Goal: Transaction & Acquisition: Subscribe to service/newsletter

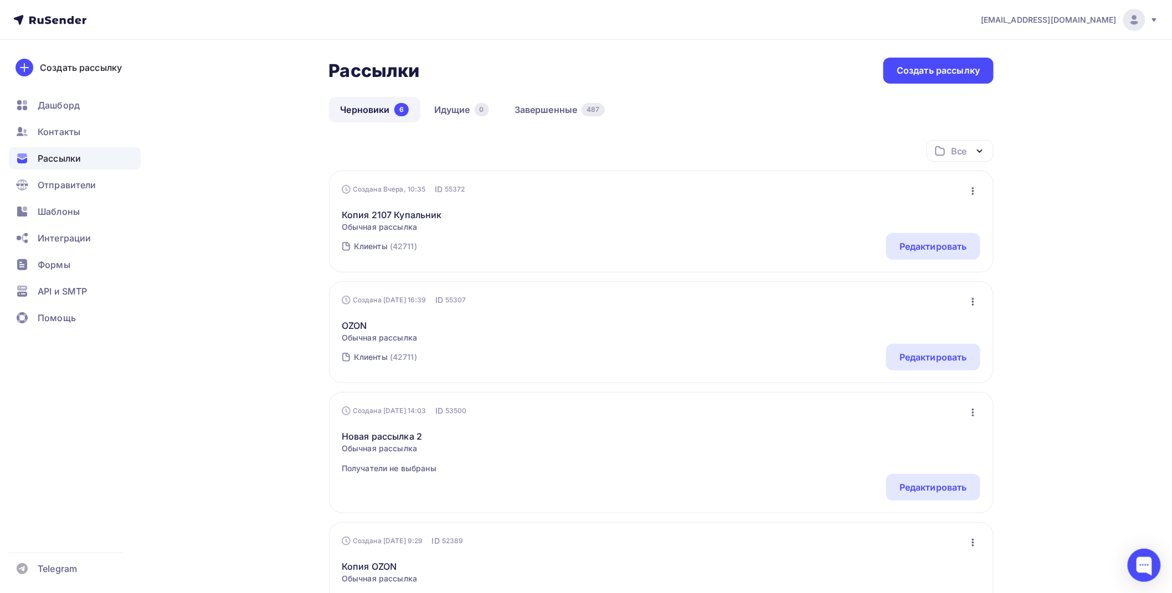
click at [227, 514] on div "Рассылки Рассылки Создать рассылку [GEOGRAPHIC_DATA] 6 Идущие 0 Завершенные 487…" at bounding box center [586, 539] width 908 height 998
click at [64, 105] on span "Дашборд" at bounding box center [59, 105] width 42 height 13
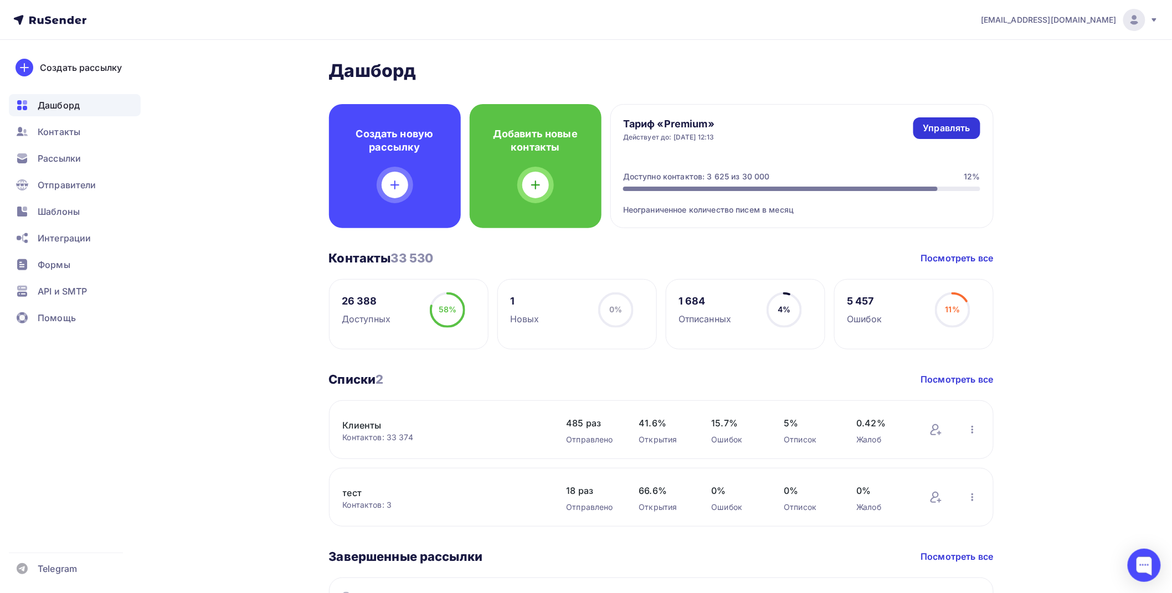
click at [964, 126] on div "Управлять" at bounding box center [946, 128] width 47 height 13
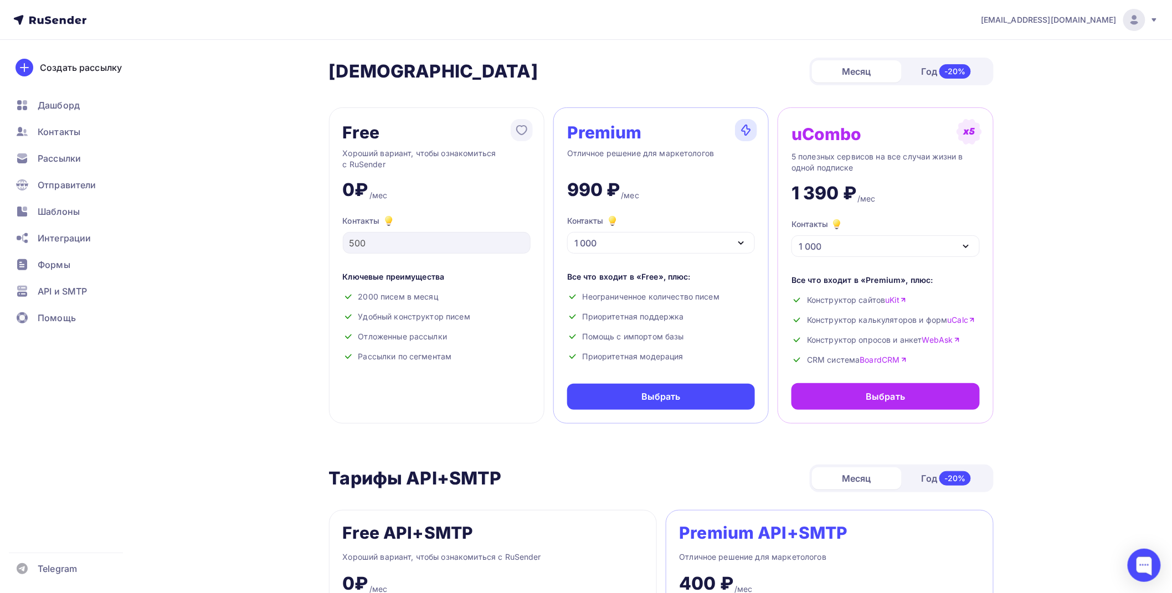
click at [630, 242] on div "1 000" at bounding box center [661, 243] width 188 height 22
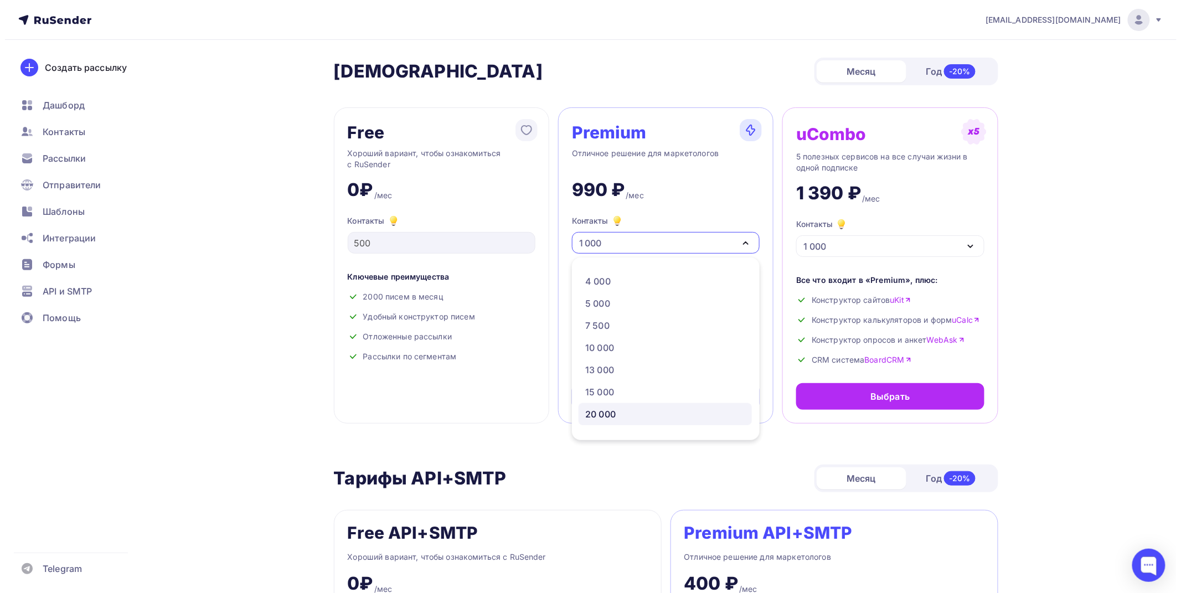
scroll to position [123, 0]
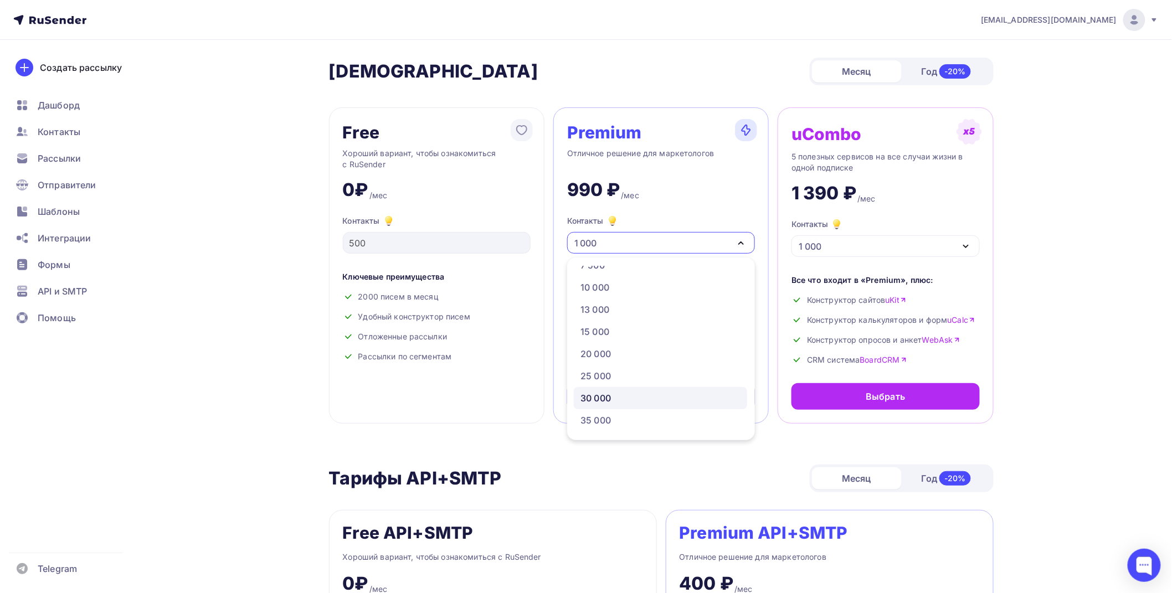
click at [593, 401] on div "30 000" at bounding box center [595, 398] width 30 height 13
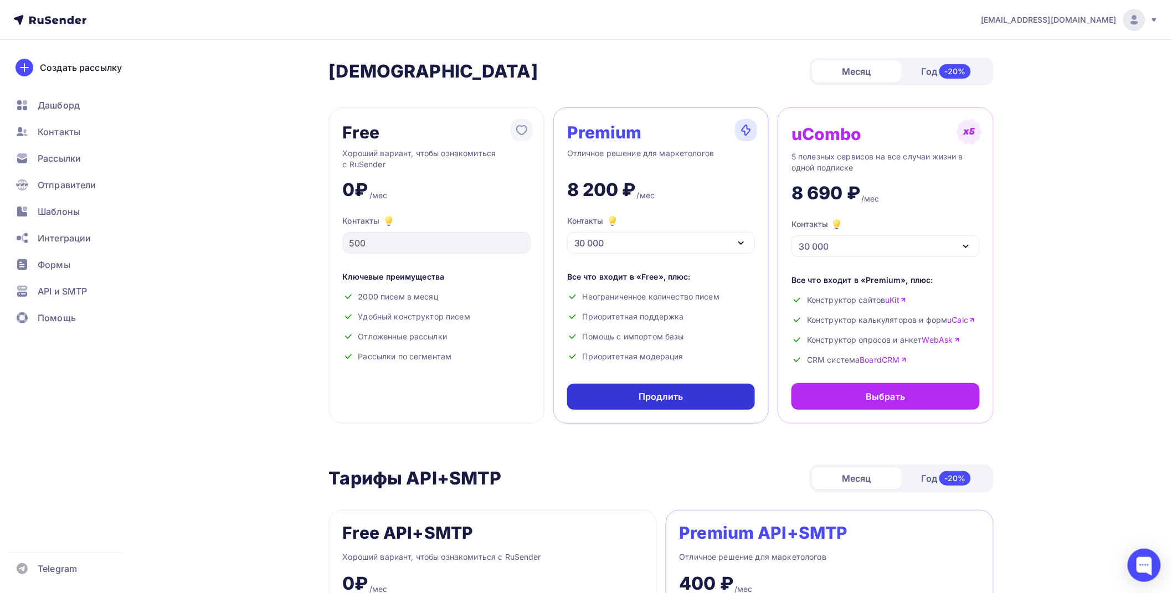
click at [666, 395] on div "Продлить" at bounding box center [660, 396] width 44 height 13
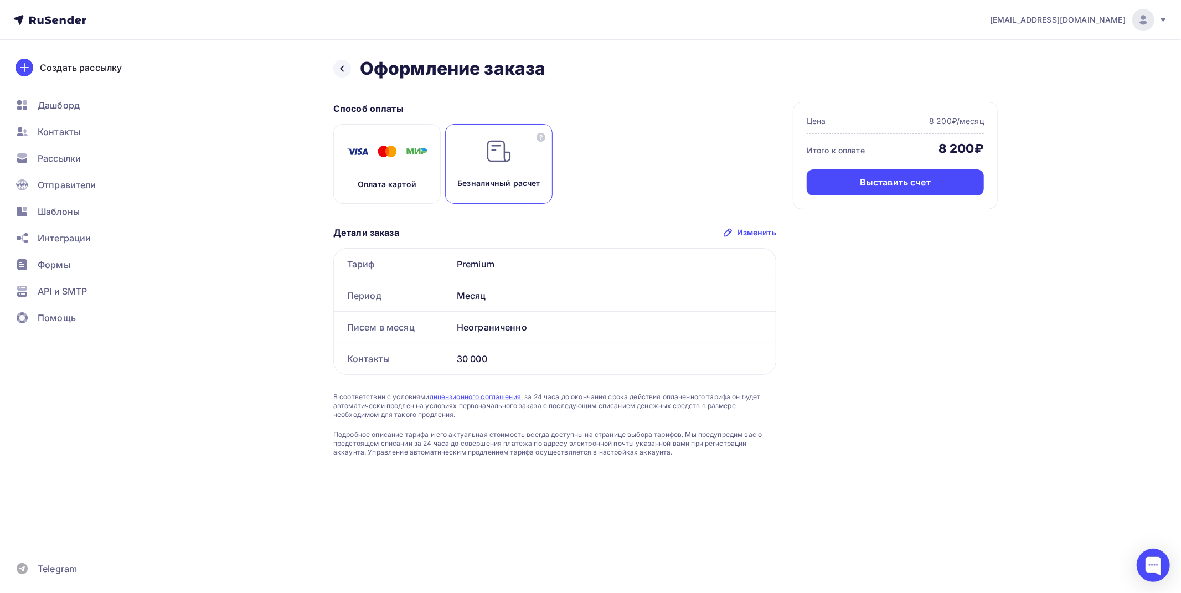
click at [882, 181] on div "Выставить счет" at bounding box center [895, 182] width 71 height 13
click at [882, 204] on div "Цена 8 200₽/месяц Итого к оплате 8 200₽ Выставить счет" at bounding box center [895, 155] width 205 height 107
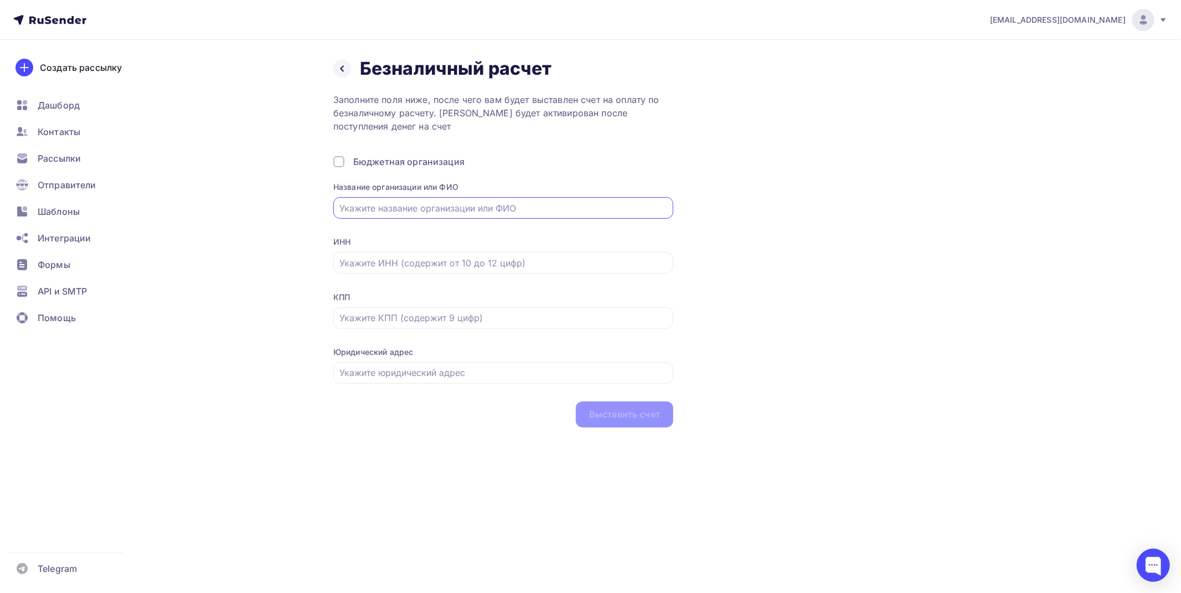
drag, startPoint x: 372, startPoint y: 217, endPoint x: 390, endPoint y: 231, distance: 23.7
click at [372, 217] on div at bounding box center [503, 208] width 340 height 22
click at [499, 215] on div at bounding box center [503, 208] width 340 height 22
click at [503, 199] on div at bounding box center [503, 208] width 340 height 22
click at [515, 213] on input "text" at bounding box center [503, 208] width 327 height 13
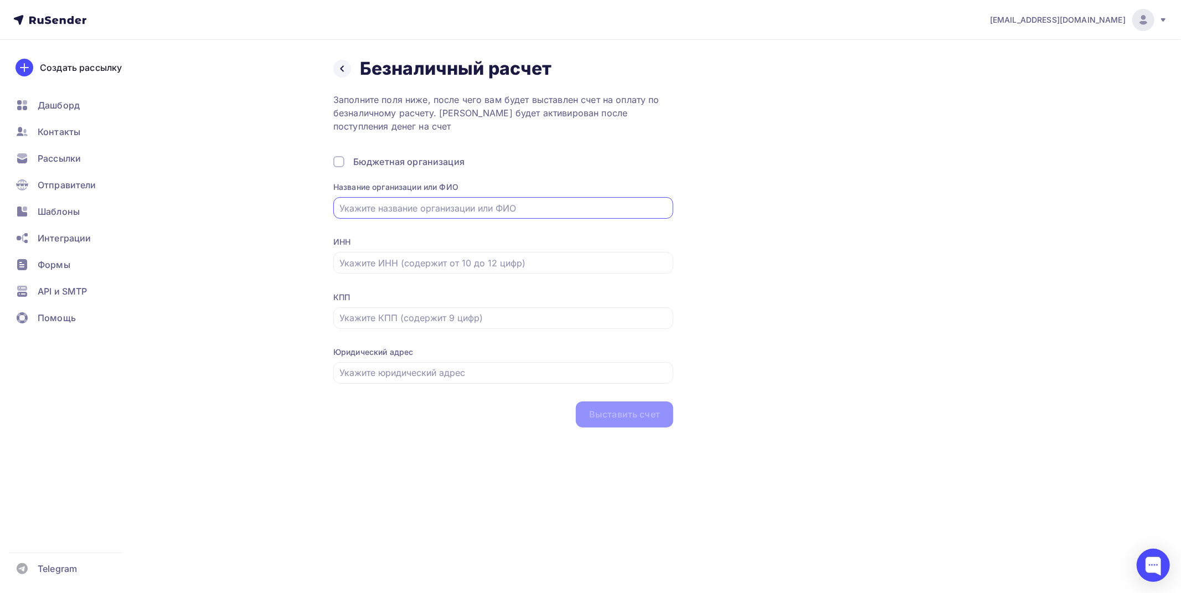
click at [515, 213] on input "text" at bounding box center [503, 208] width 327 height 13
type input "ООО "Миндаль""
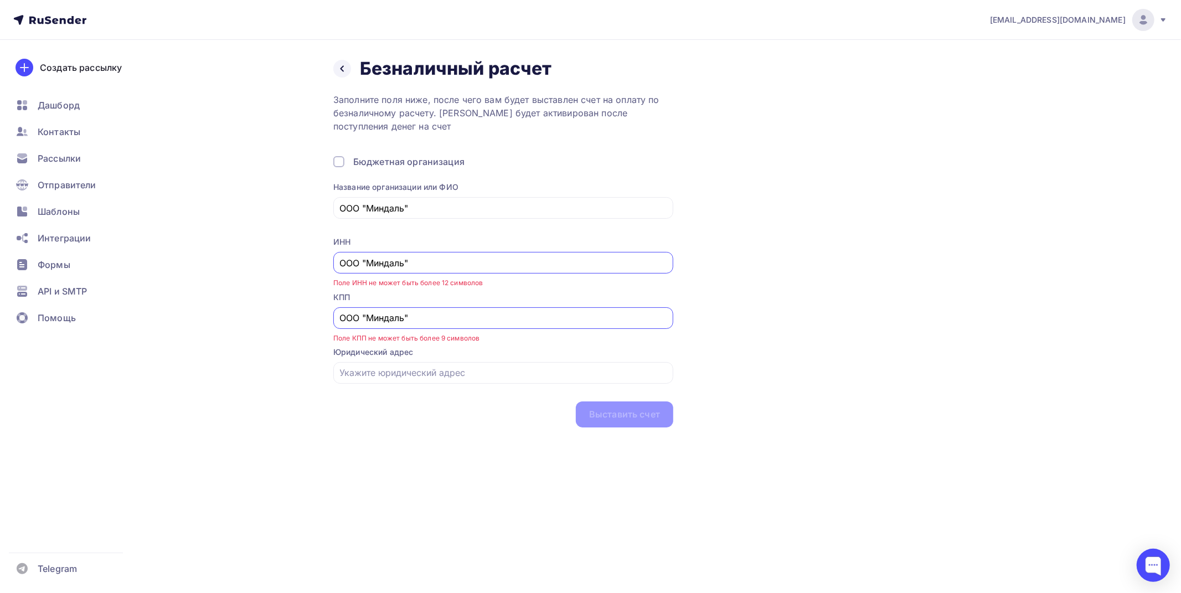
click at [262, 230] on div "Назад Безналичный расчет Безналичный расчет Заполните поля ниже, после чего вам…" at bounding box center [591, 256] width 908 height 432
click at [381, 248] on div "ИНН ООО "Миндаль"" at bounding box center [503, 254] width 340 height 37
click at [383, 261] on input "ООО "Миндаль"" at bounding box center [503, 262] width 327 height 13
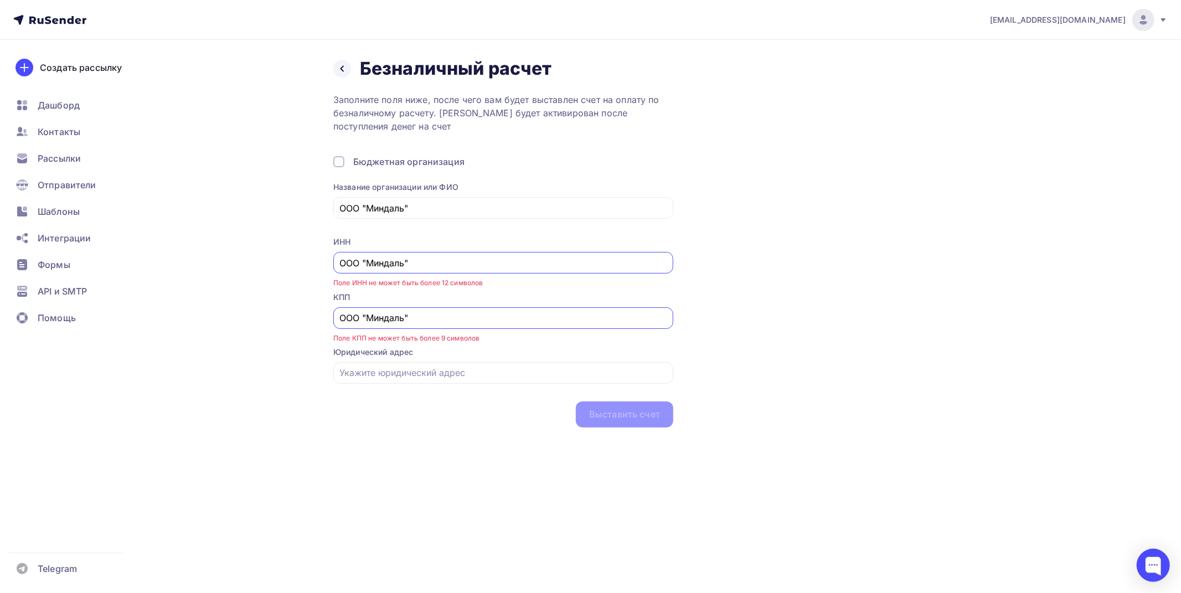
paste input "4607005656"
type input "4607005656"
click at [416, 312] on input "ООО "Миндаль"" at bounding box center [503, 317] width 327 height 13
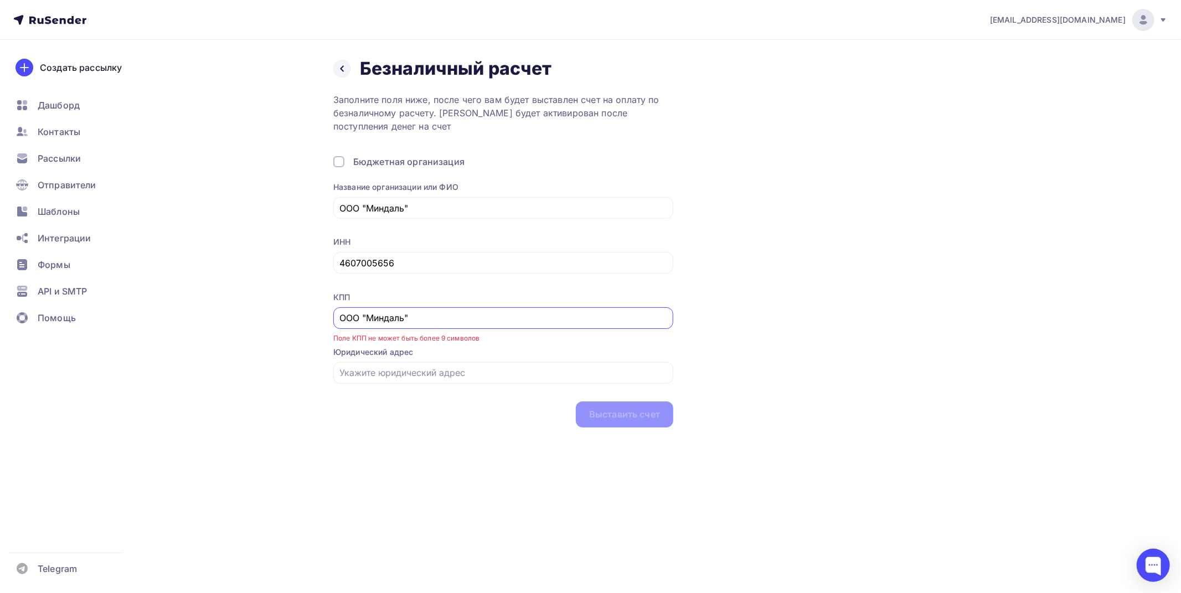
paste input "460701001"
type input "460701001"
click at [380, 378] on input "text" at bounding box center [503, 372] width 327 height 13
click at [621, 377] on input "text" at bounding box center [503, 372] width 327 height 13
paste input ": [STREET_ADDRESS]"
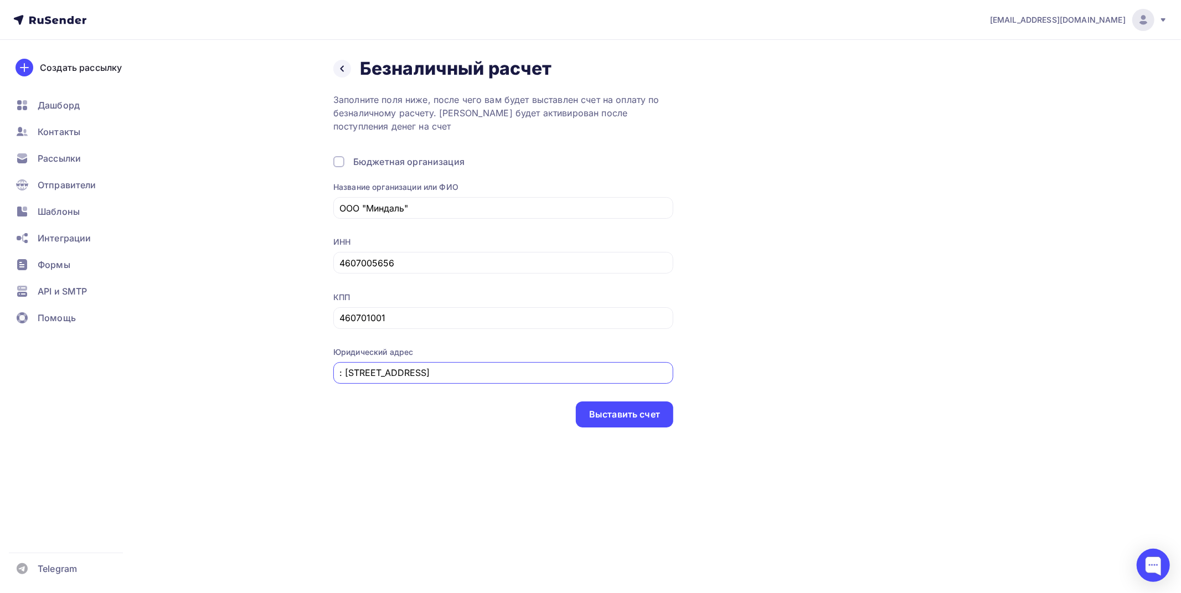
scroll to position [0, 51]
type input ": [STREET_ADDRESS]"
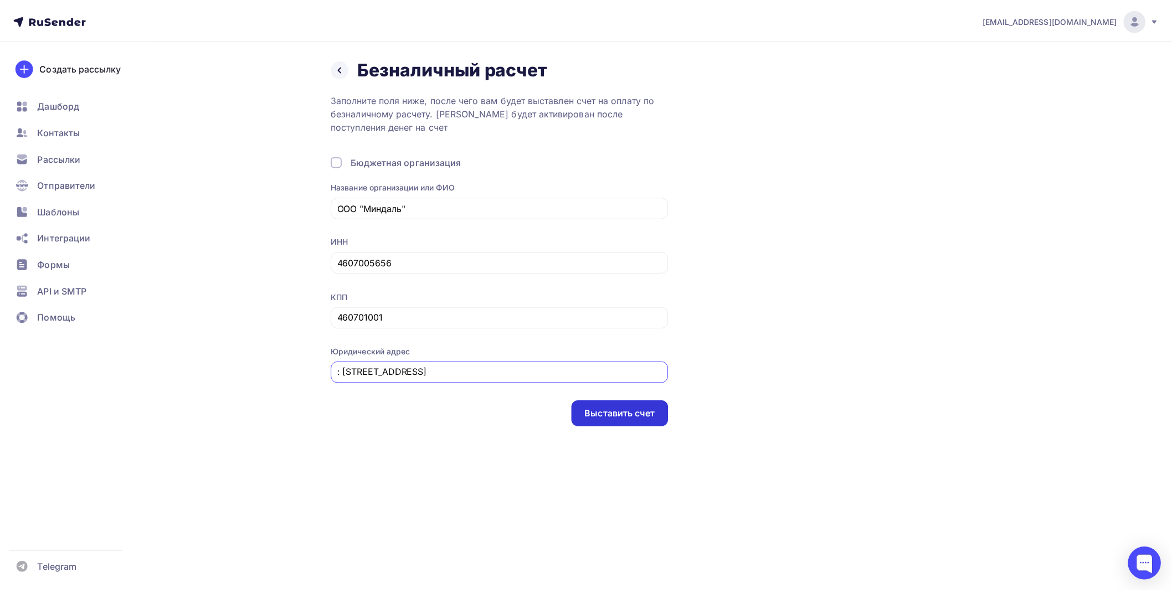
scroll to position [0, 0]
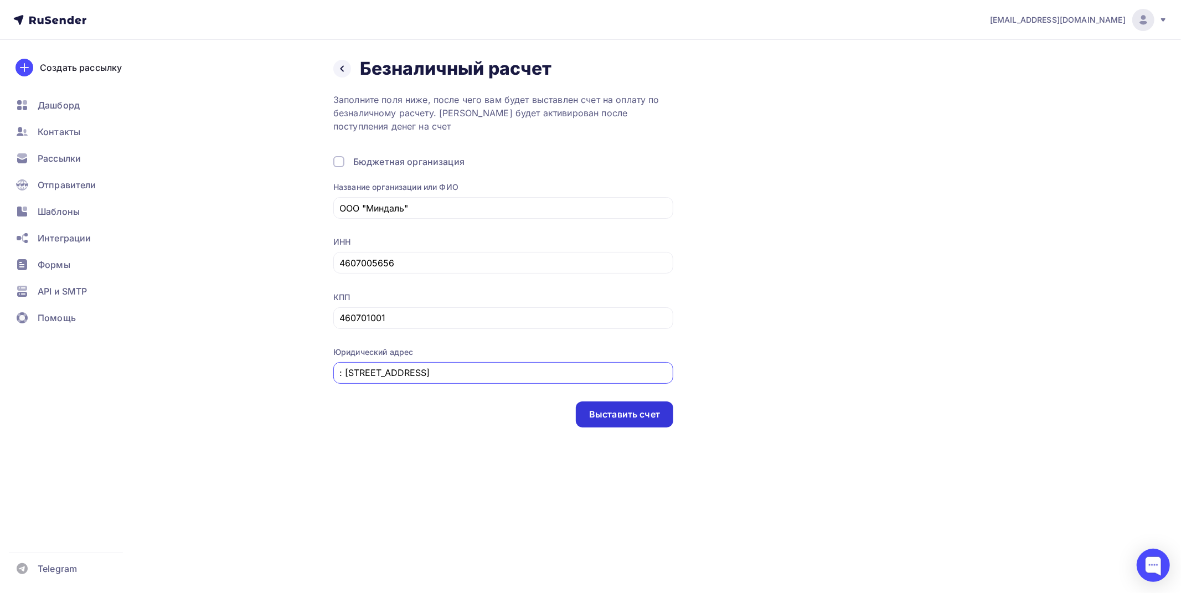
click at [645, 408] on div "Выставить счет" at bounding box center [624, 414] width 71 height 13
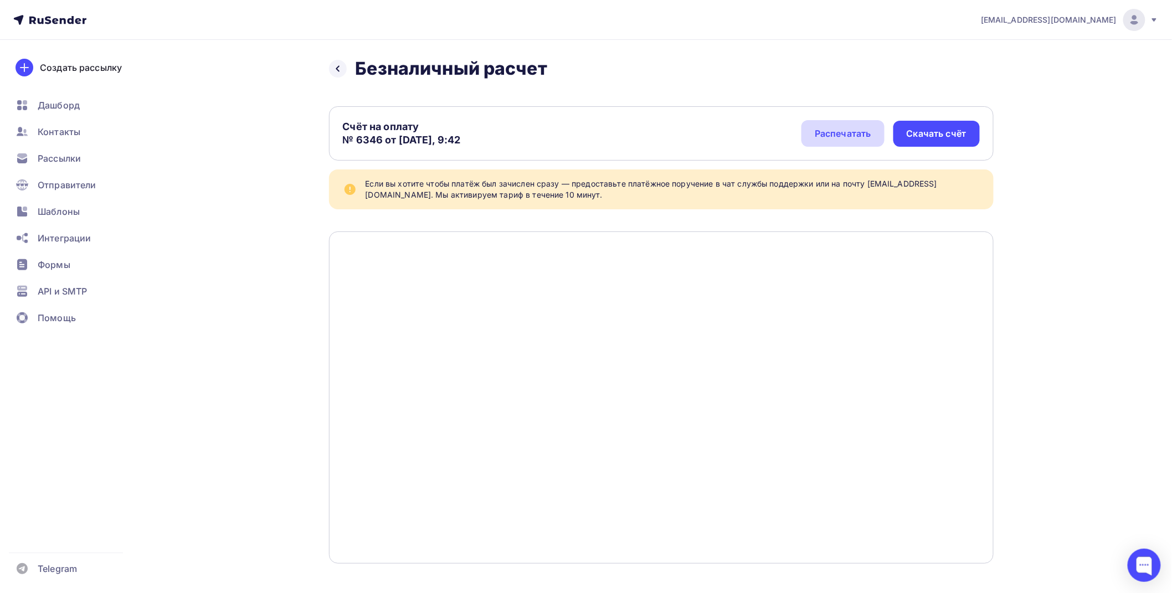
click at [870, 128] on div "Распечатать" at bounding box center [843, 133] width 56 height 13
click at [857, 136] on div "Распечатать" at bounding box center [843, 133] width 56 height 13
click at [93, 152] on div "Рассылки" at bounding box center [75, 158] width 132 height 22
